Goal: Task Accomplishment & Management: Use online tool/utility

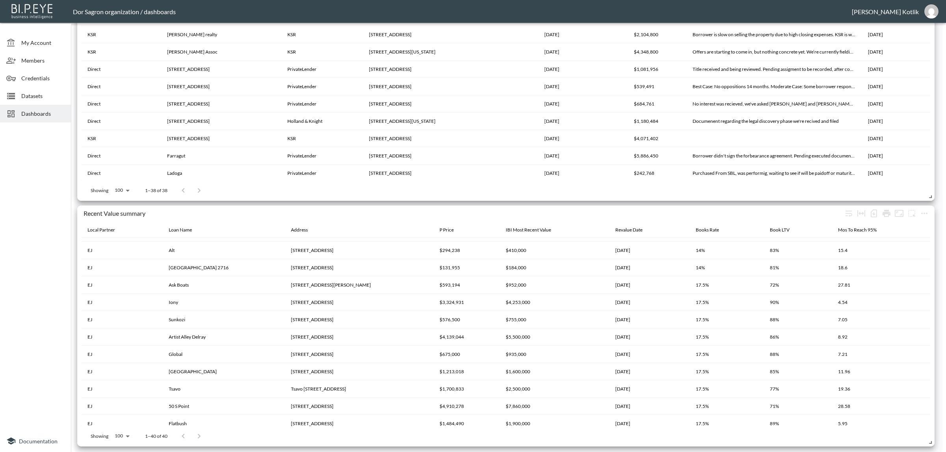
scroll to position [409, 0]
click at [14, 95] on icon at bounding box center [11, 96] width 8 height 6
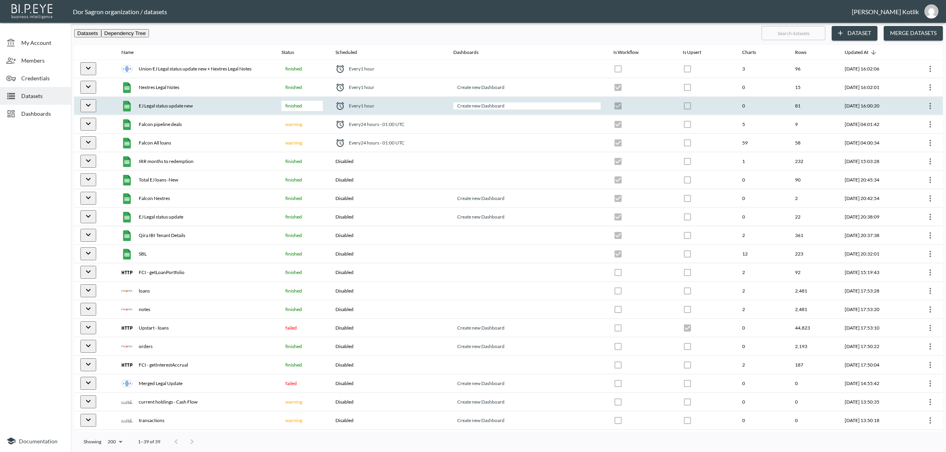
click at [930, 109] on icon "more" at bounding box center [929, 105] width 9 height 9
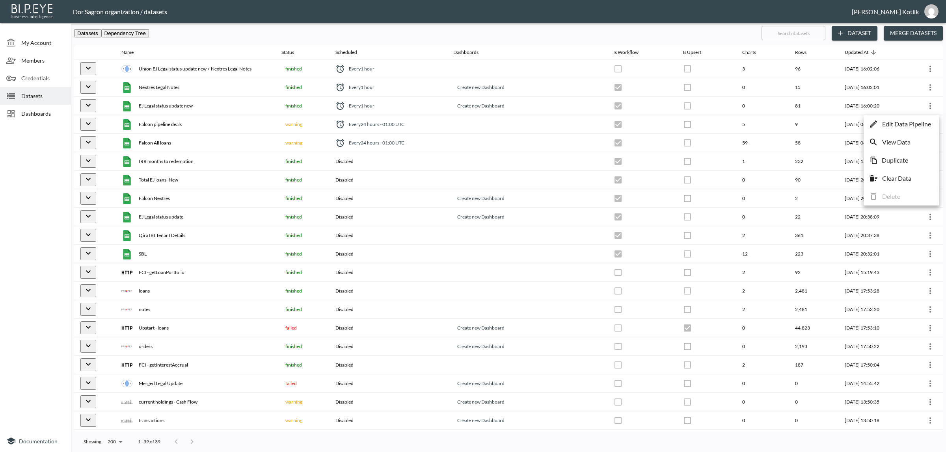
click at [908, 125] on p "Edit Data Pipeline" at bounding box center [906, 123] width 49 height 9
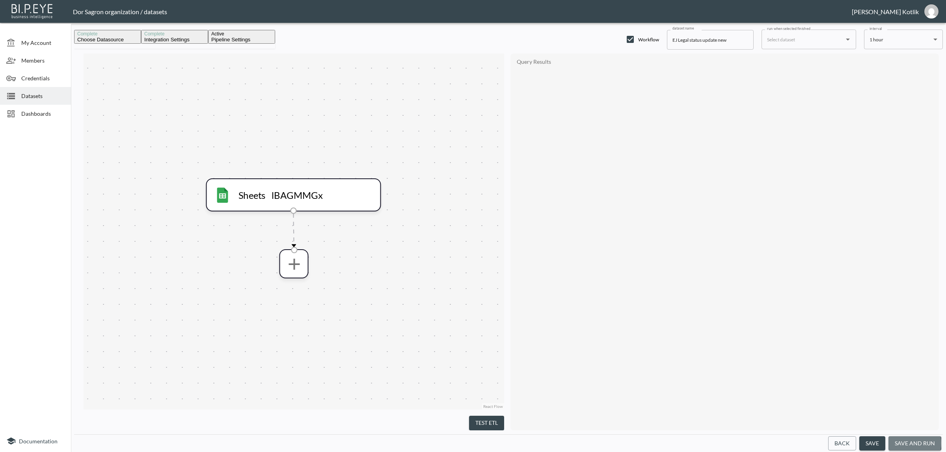
click at [909, 444] on button "save and run" at bounding box center [914, 444] width 53 height 15
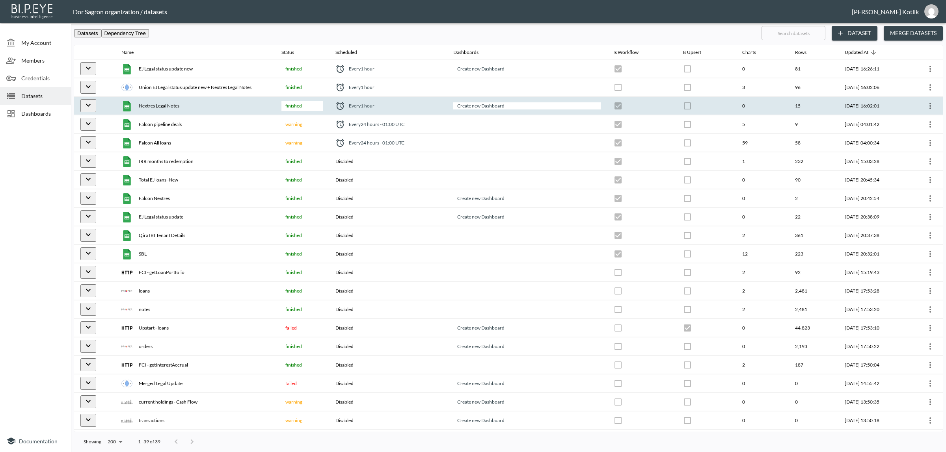
click at [925, 111] on icon "more" at bounding box center [929, 105] width 9 height 9
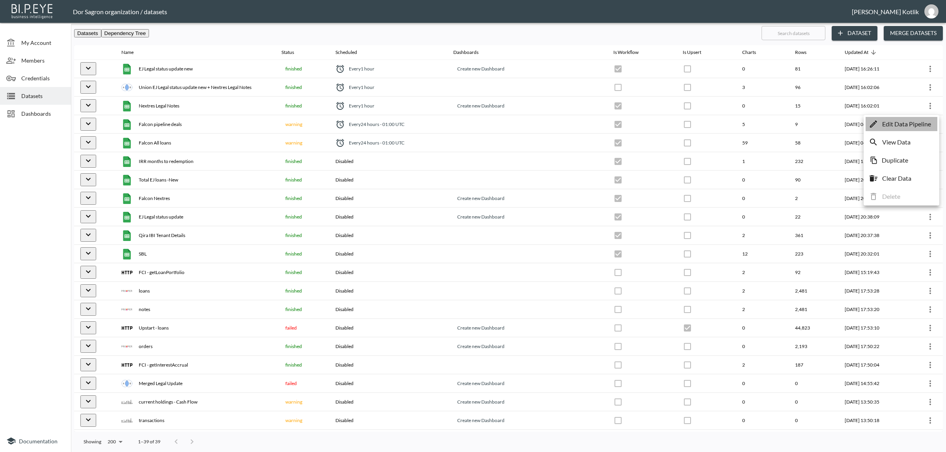
click at [917, 123] on p "Edit Data Pipeline" at bounding box center [906, 123] width 49 height 9
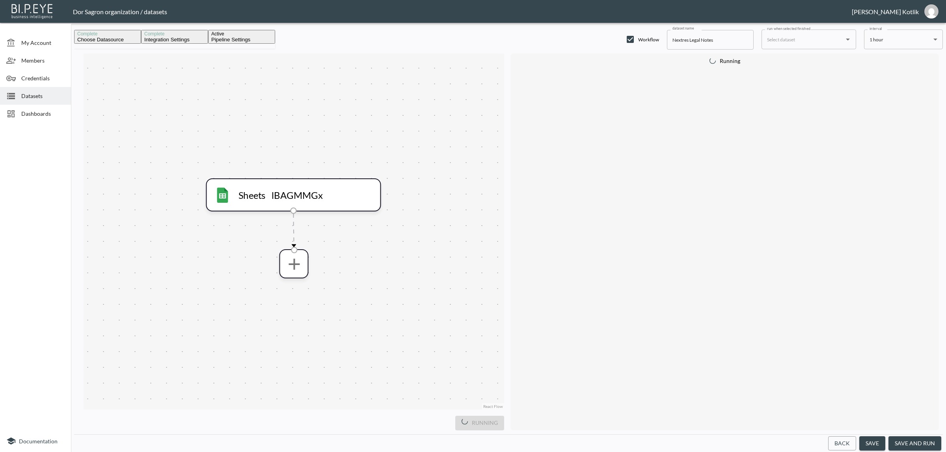
click at [915, 441] on button "save and run" at bounding box center [914, 444] width 53 height 15
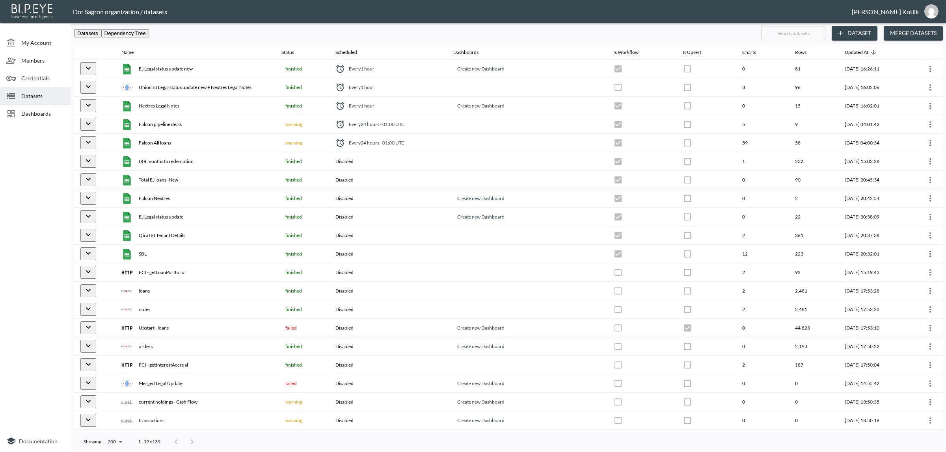
checkbox input "true"
checkbox input "false"
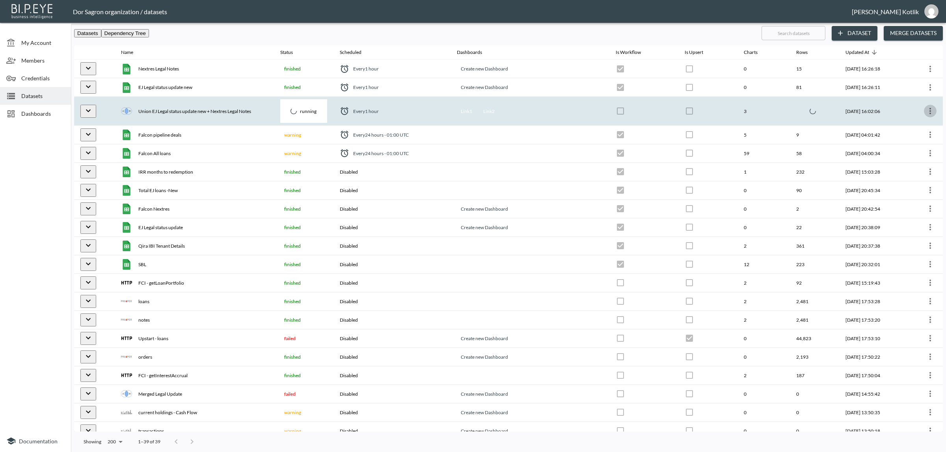
click at [930, 107] on icon "more" at bounding box center [929, 110] width 9 height 9
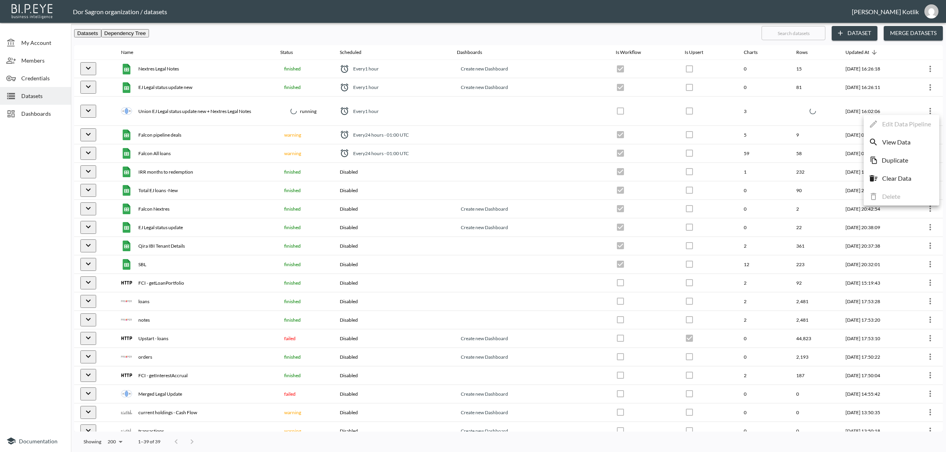
checkbox input "false"
checkbox input "true"
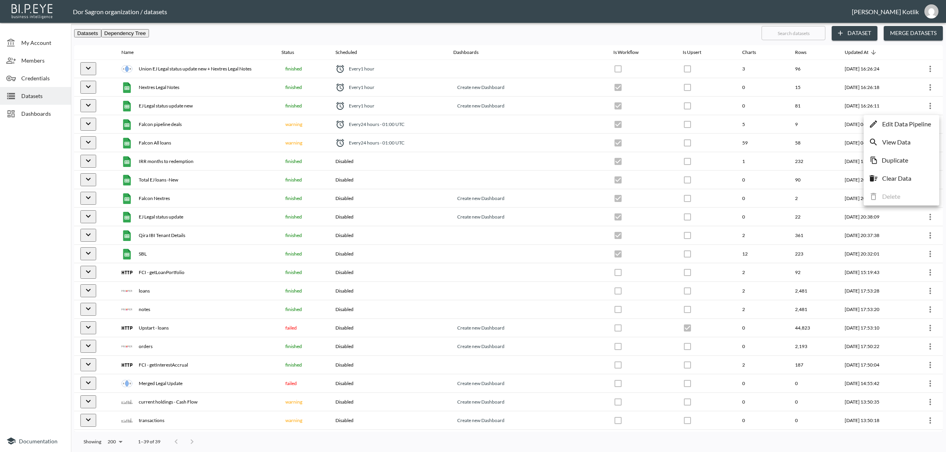
click at [24, 113] on div at bounding box center [473, 226] width 946 height 452
click at [26, 112] on span "Dashboards" at bounding box center [42, 114] width 43 height 8
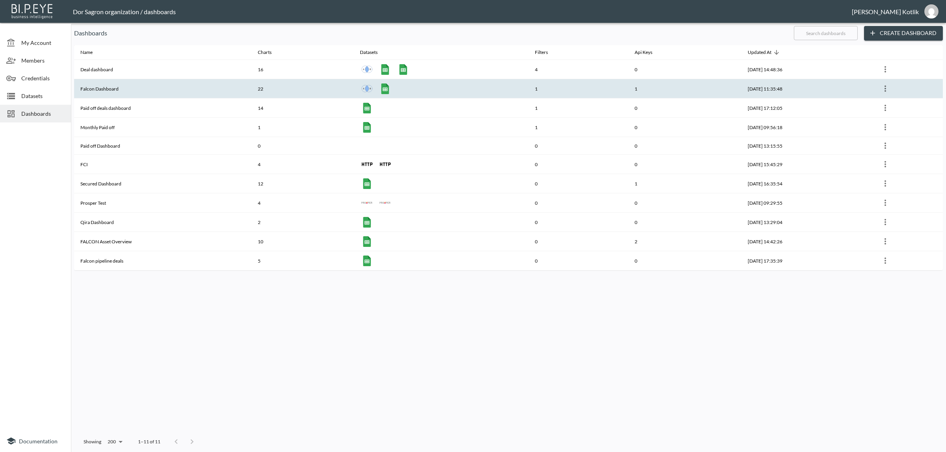
click at [95, 87] on th "Falcon Dashboard" at bounding box center [162, 88] width 177 height 19
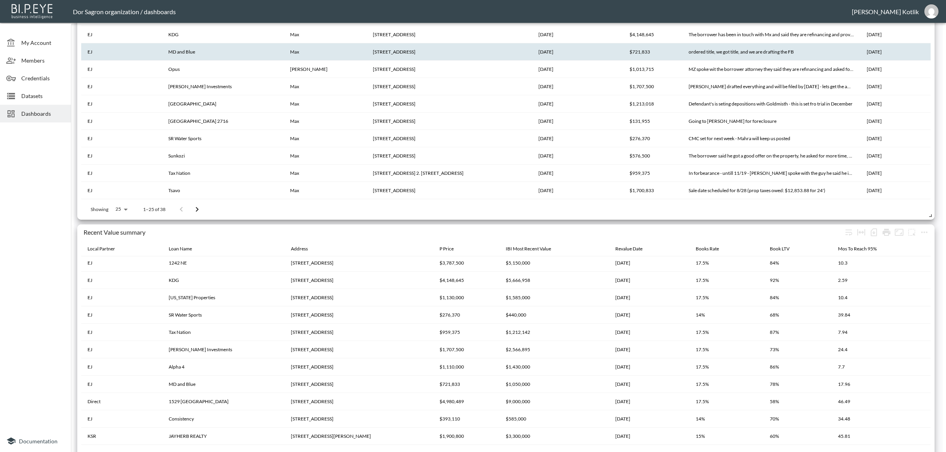
scroll to position [1627, 0]
